Goal: Task Accomplishment & Management: Complete application form

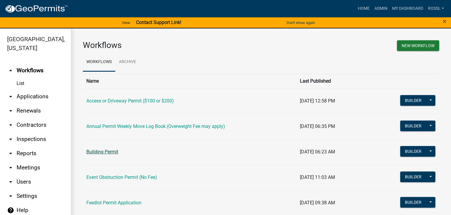
click at [105, 151] on link "Building Permit" at bounding box center [102, 152] width 32 height 6
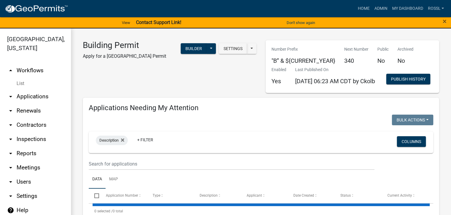
select select "2: 50"
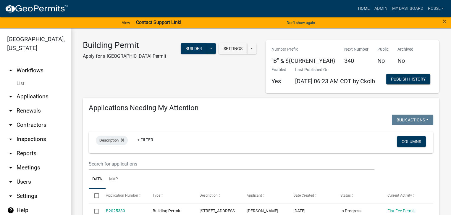
click at [368, 7] on link "Home" at bounding box center [363, 8] width 17 height 11
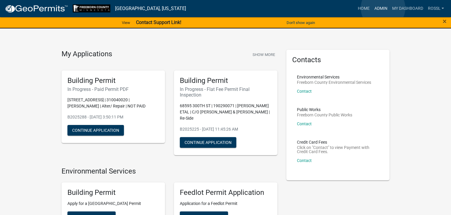
click at [383, 8] on link "Admin" at bounding box center [381, 8] width 18 height 11
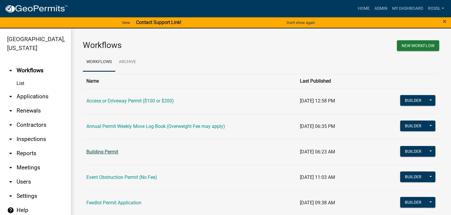
click at [91, 151] on link "Building Permit" at bounding box center [102, 152] width 32 height 6
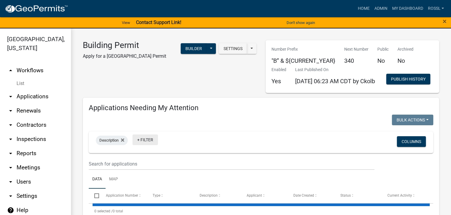
select select "2: 50"
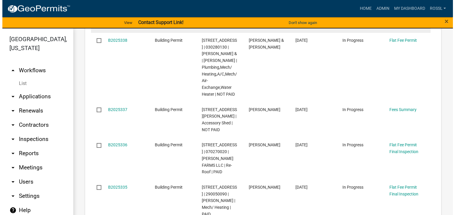
scroll to position [237, 0]
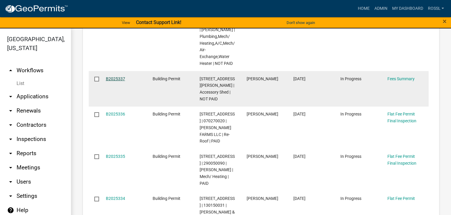
click at [121, 81] on link "B2025337" at bounding box center [115, 78] width 19 height 5
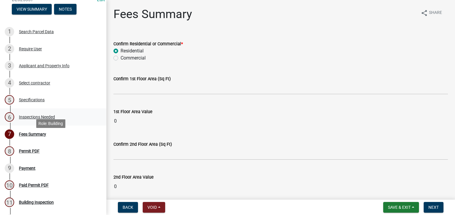
scroll to position [89, 0]
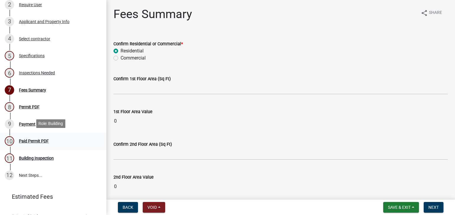
click at [35, 140] on div "Paid Permit PDF" at bounding box center [34, 141] width 30 height 4
click at [26, 106] on div "Permit PDF" at bounding box center [29, 107] width 21 height 4
click at [31, 106] on div "Permit PDF" at bounding box center [29, 107] width 21 height 4
click at [33, 105] on div "Permit PDF" at bounding box center [29, 107] width 21 height 4
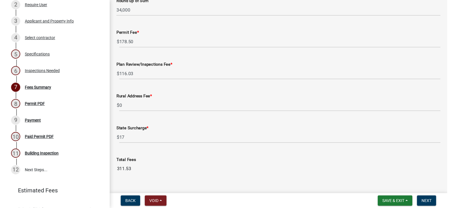
scroll to position [774, 0]
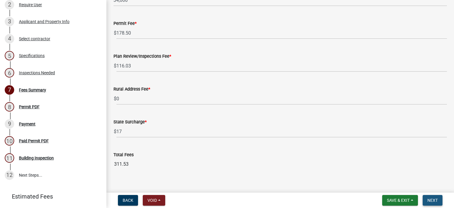
click at [429, 201] on span "Next" at bounding box center [433, 200] width 10 height 5
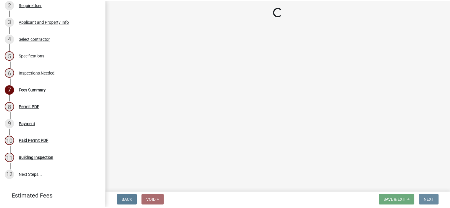
scroll to position [0, 0]
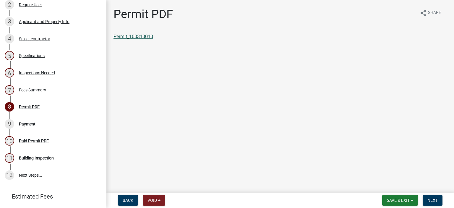
click at [131, 36] on link "Permit_100310010" at bounding box center [134, 37] width 40 height 6
click at [396, 203] on button "Save & Exit" at bounding box center [400, 200] width 36 height 11
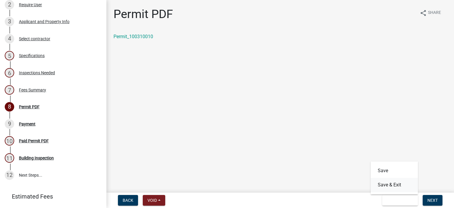
click at [398, 182] on button "Save & Exit" at bounding box center [394, 185] width 47 height 14
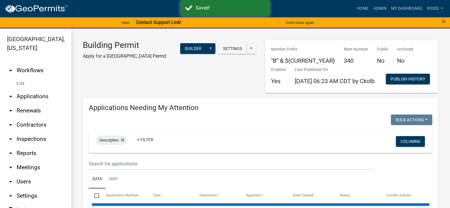
select select "2: 50"
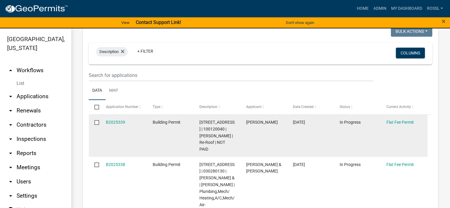
scroll to position [89, 0]
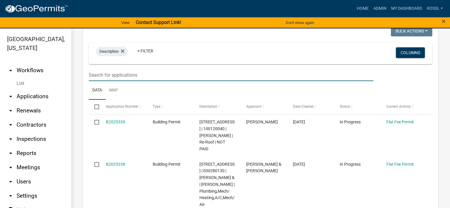
click at [126, 81] on input "text" at bounding box center [231, 75] width 285 height 12
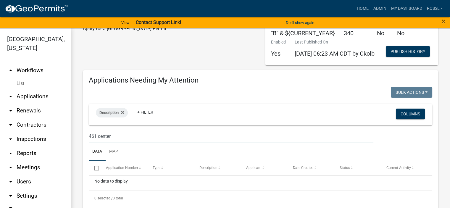
scroll to position [59, 0]
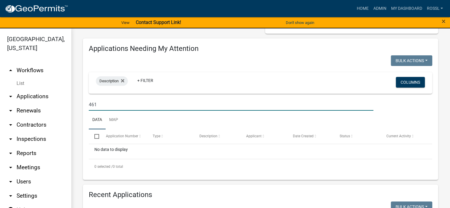
type input "46"
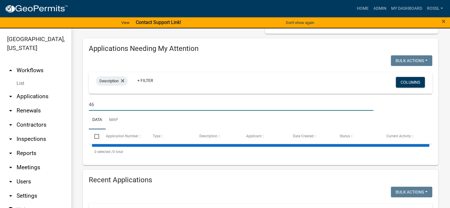
select select "2: 50"
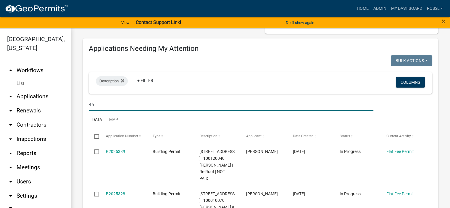
type input "4"
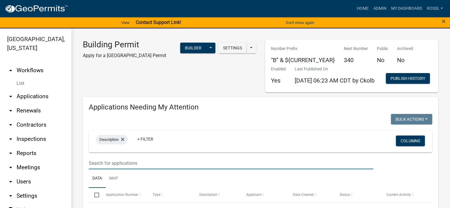
scroll to position [0, 0]
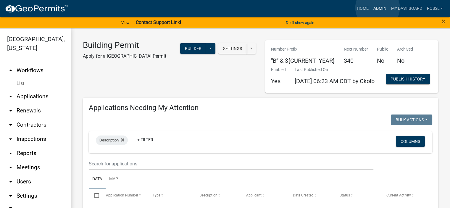
click at [377, 7] on link "Admin" at bounding box center [380, 8] width 18 height 11
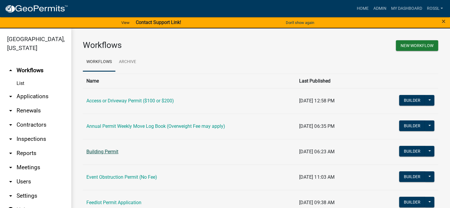
click at [105, 152] on link "Building Permit" at bounding box center [102, 152] width 32 height 6
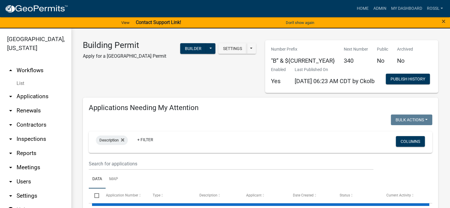
select select "2: 50"
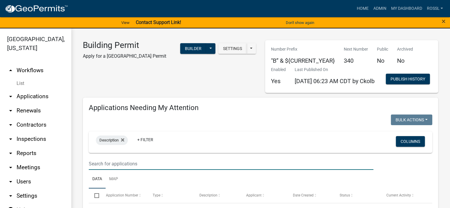
click at [100, 170] on input "text" at bounding box center [231, 164] width 285 height 12
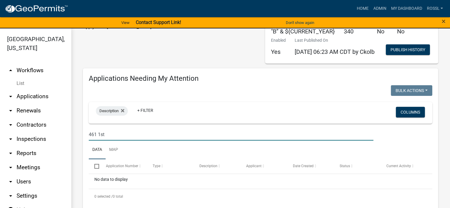
scroll to position [89, 0]
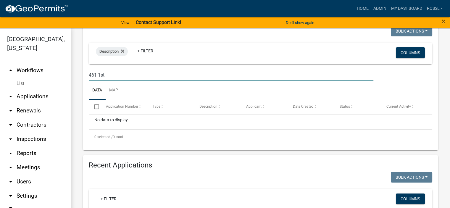
click at [150, 100] on ul "Data Map" at bounding box center [260, 90] width 343 height 19
click at [110, 81] on input "461 1st" at bounding box center [231, 75] width 285 height 12
type input "461"
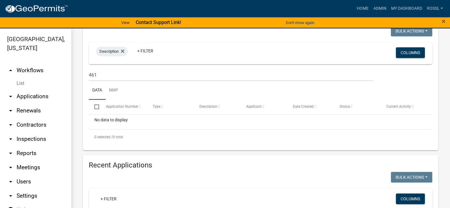
click at [161, 100] on ul "Data Map" at bounding box center [260, 90] width 343 height 19
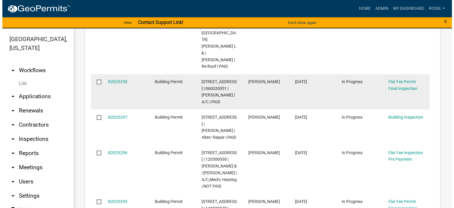
scroll to position [2100, 0]
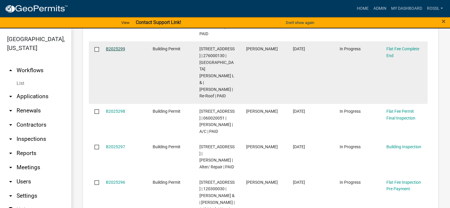
click at [114, 51] on link "B2025299" at bounding box center [115, 48] width 19 height 5
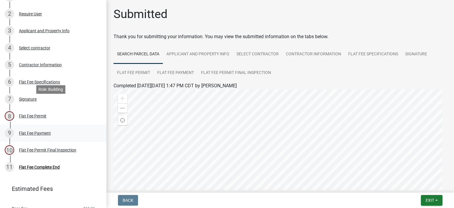
scroll to position [89, 0]
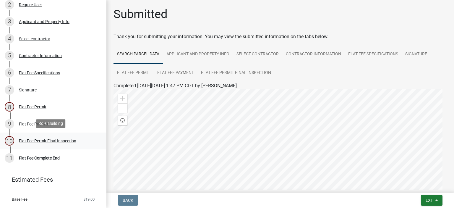
click at [48, 140] on div "Flat Fee Permit Final Inspection" at bounding box center [47, 141] width 57 height 4
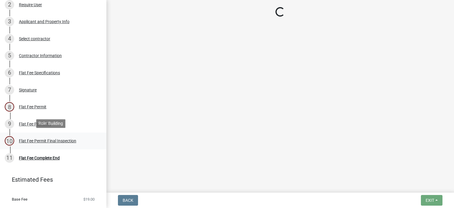
select select "3613e5d6-c0da-40a7-83d4-d5638b2e6124"
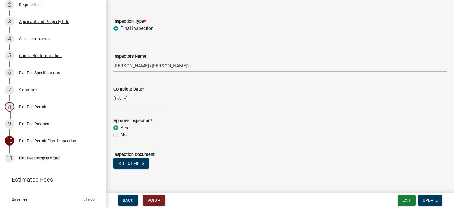
scroll to position [59, 0]
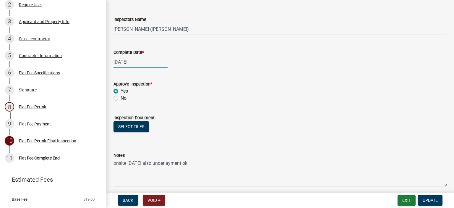
click at [140, 62] on div "[DATE]" at bounding box center [141, 62] width 54 height 12
select select "9"
select select "2025"
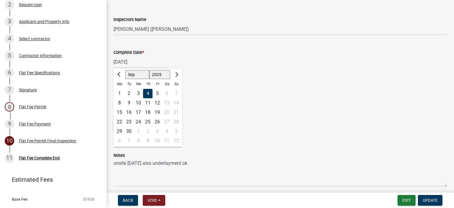
click at [130, 112] on div "16" at bounding box center [128, 112] width 9 height 9
type input "[DATE]"
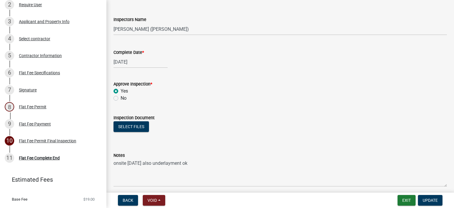
click at [190, 83] on div "Approve Inspection *" at bounding box center [281, 83] width 334 height 7
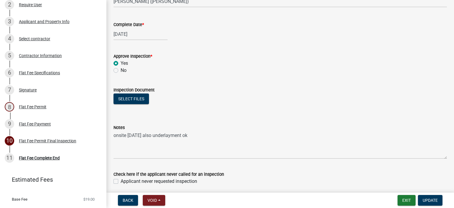
scroll to position [110, 0]
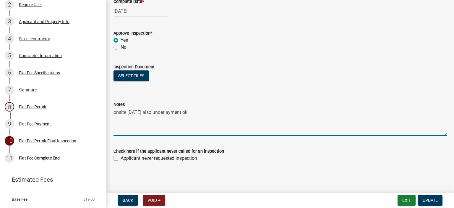
click at [152, 131] on textarea "onsite [DATE] also underlayment ok" at bounding box center [281, 122] width 334 height 28
click at [197, 114] on textarea "onsite [DATE] also underlayment ok" at bounding box center [281, 122] width 334 height 28
type textarea "onsite [DATE] also underlayment ok 9/16 onsite final no corrections noted"
click at [424, 200] on span "Update" at bounding box center [430, 200] width 15 height 5
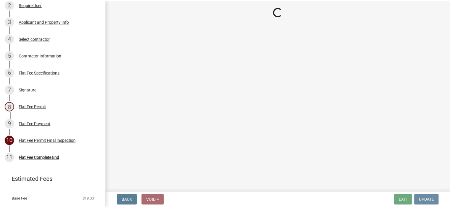
scroll to position [0, 0]
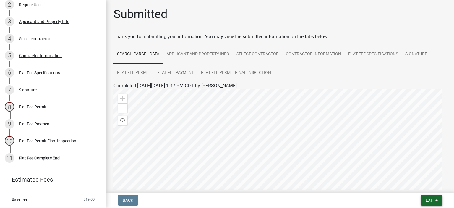
click at [432, 203] on button "Exit" at bounding box center [432, 200] width 22 height 11
click at [427, 187] on button "Save & Exit" at bounding box center [419, 185] width 47 height 14
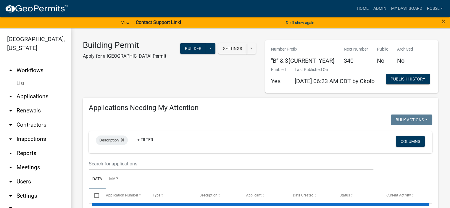
select select "2: 50"
